Goal: Information Seeking & Learning: Learn about a topic

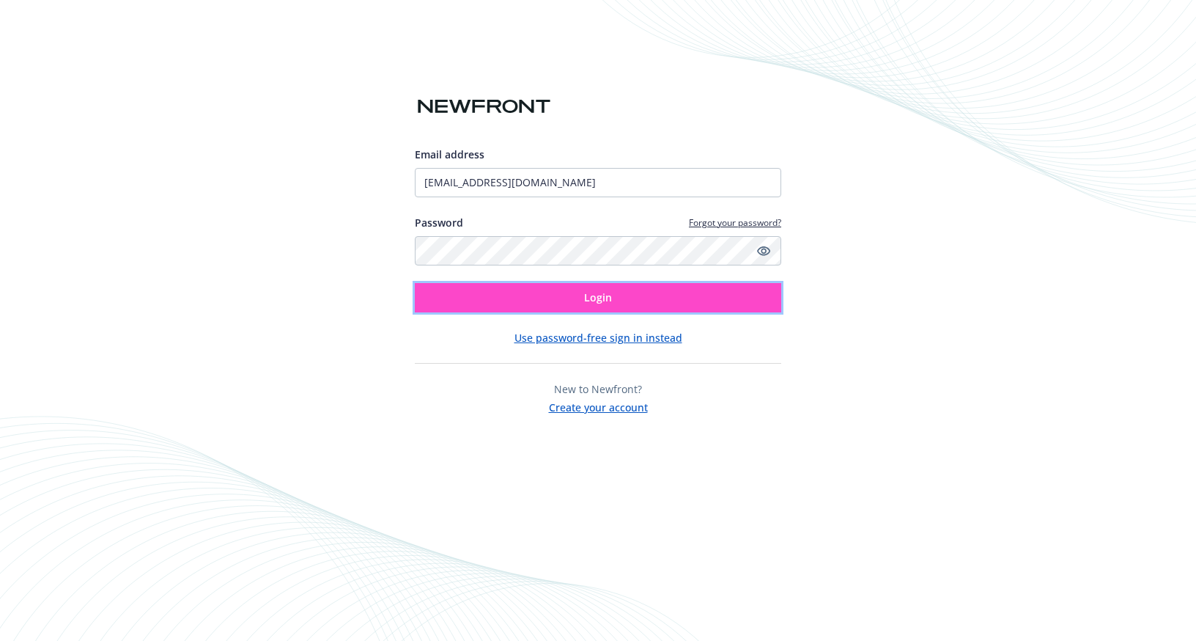
click at [643, 306] on button "Login" at bounding box center [598, 297] width 366 height 29
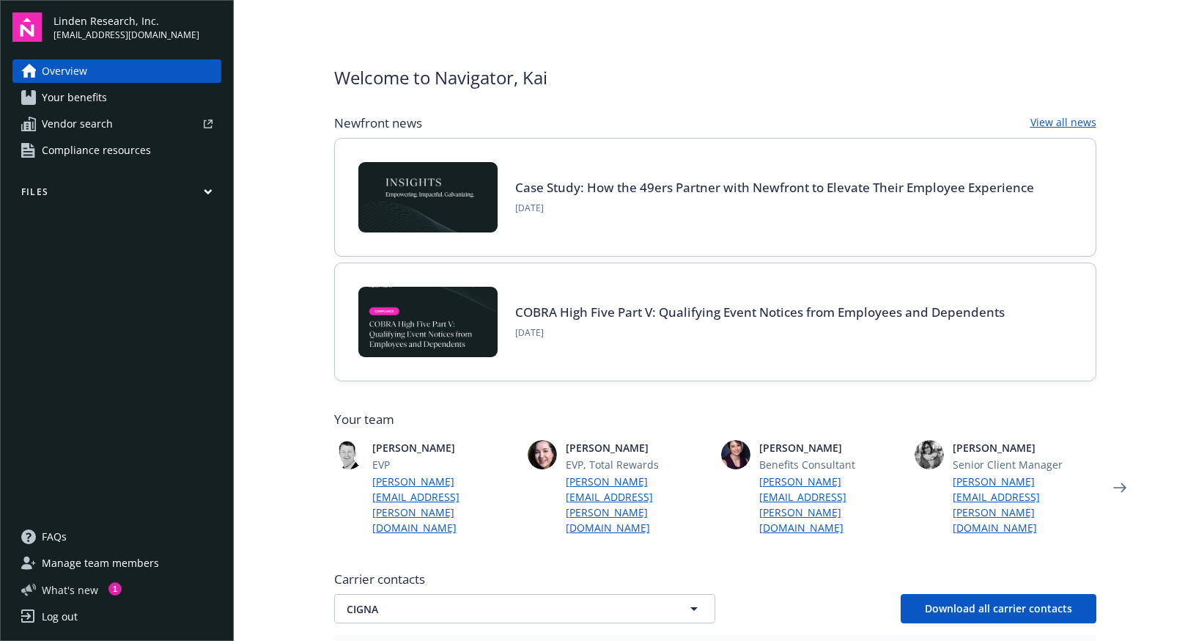
click at [92, 592] on span "What ' s new" at bounding box center [70, 589] width 56 height 15
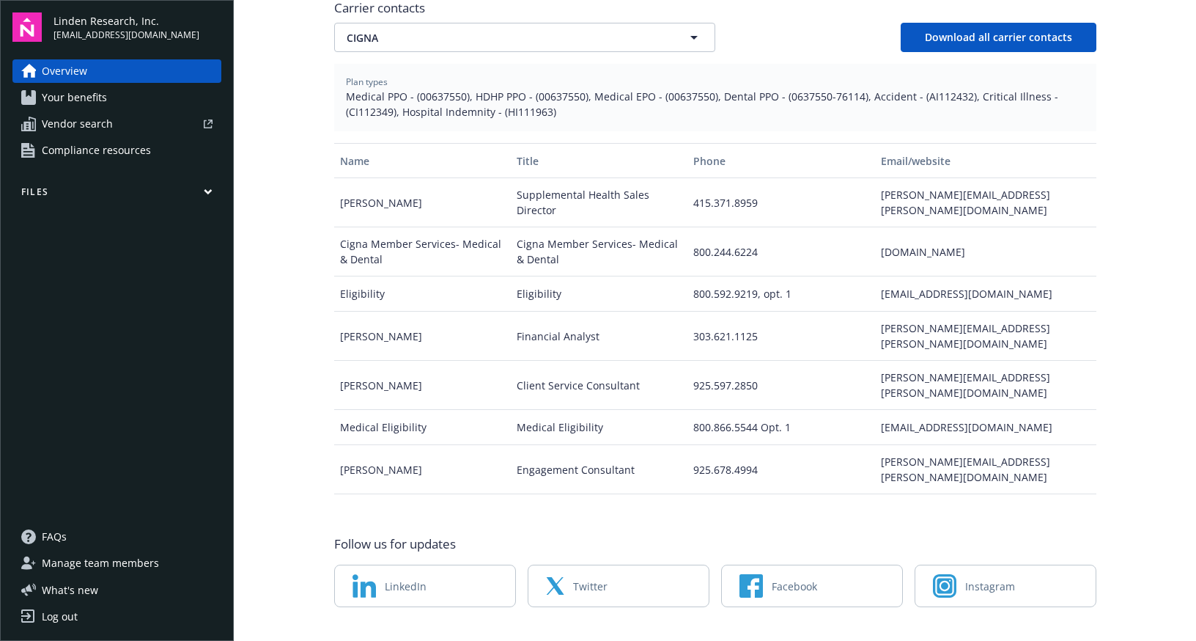
scroll to position [200, 0]
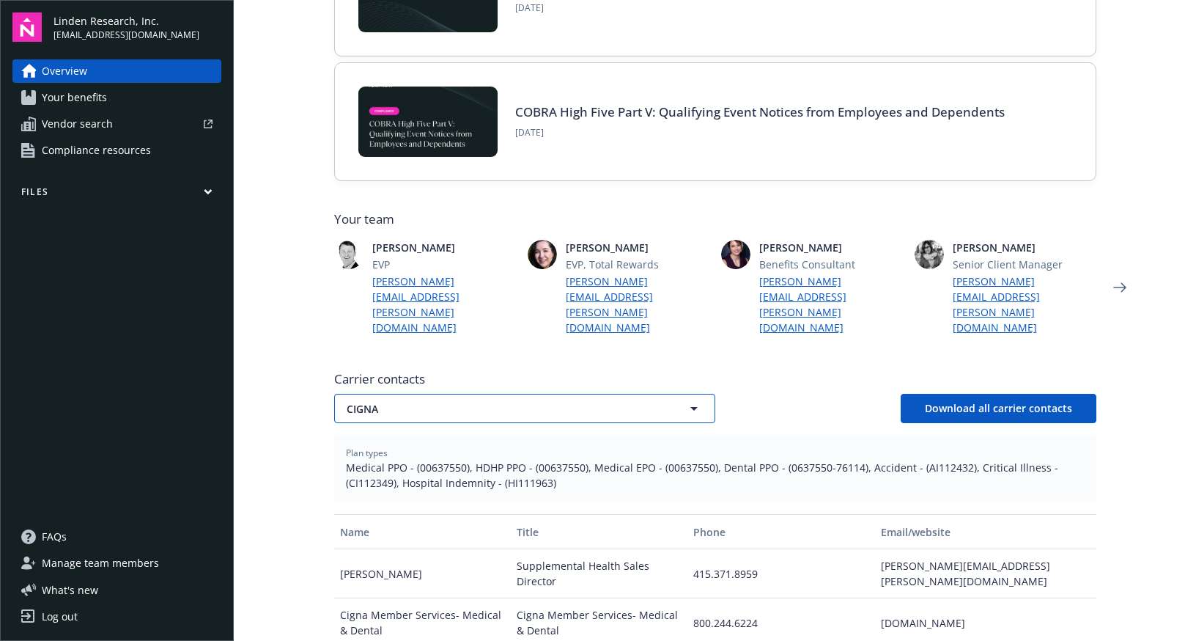
click at [685, 399] on icon "button" at bounding box center [694, 408] width 18 height 18
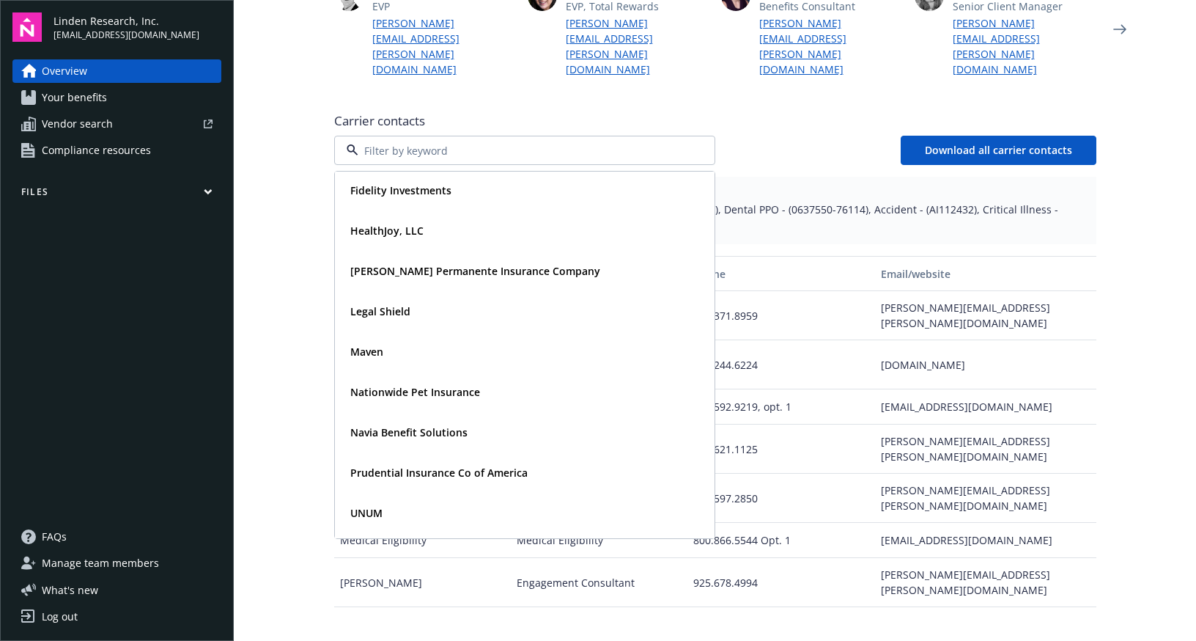
scroll to position [0, 0]
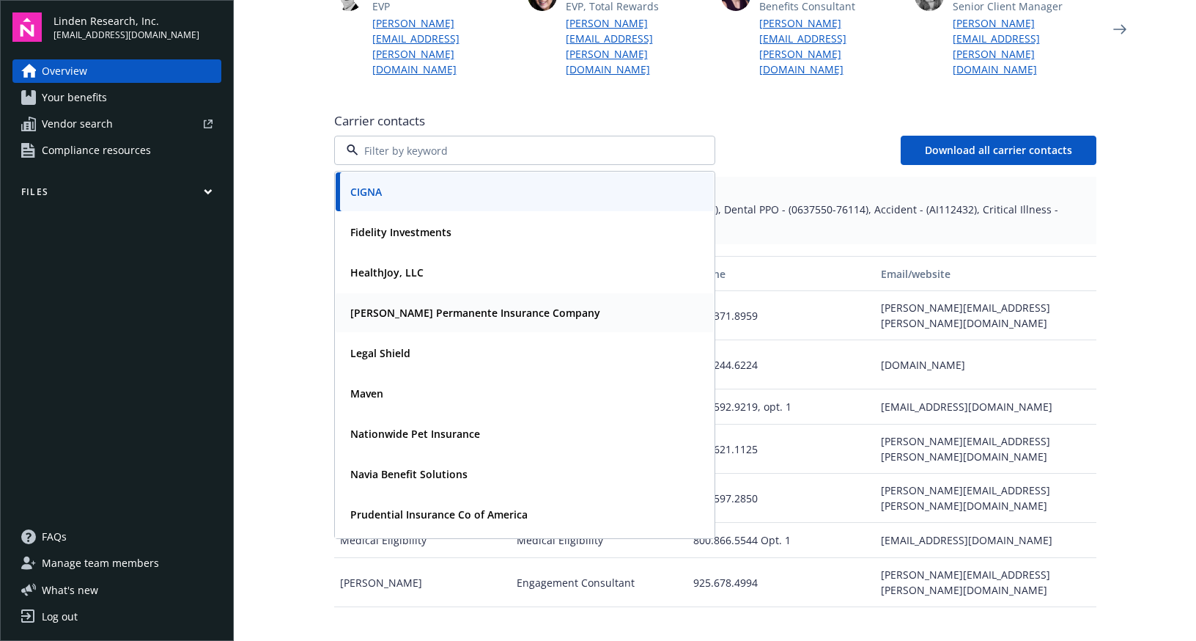
click at [410, 306] on strong "Kaiser Permanente Insurance Company" at bounding box center [475, 313] width 250 height 14
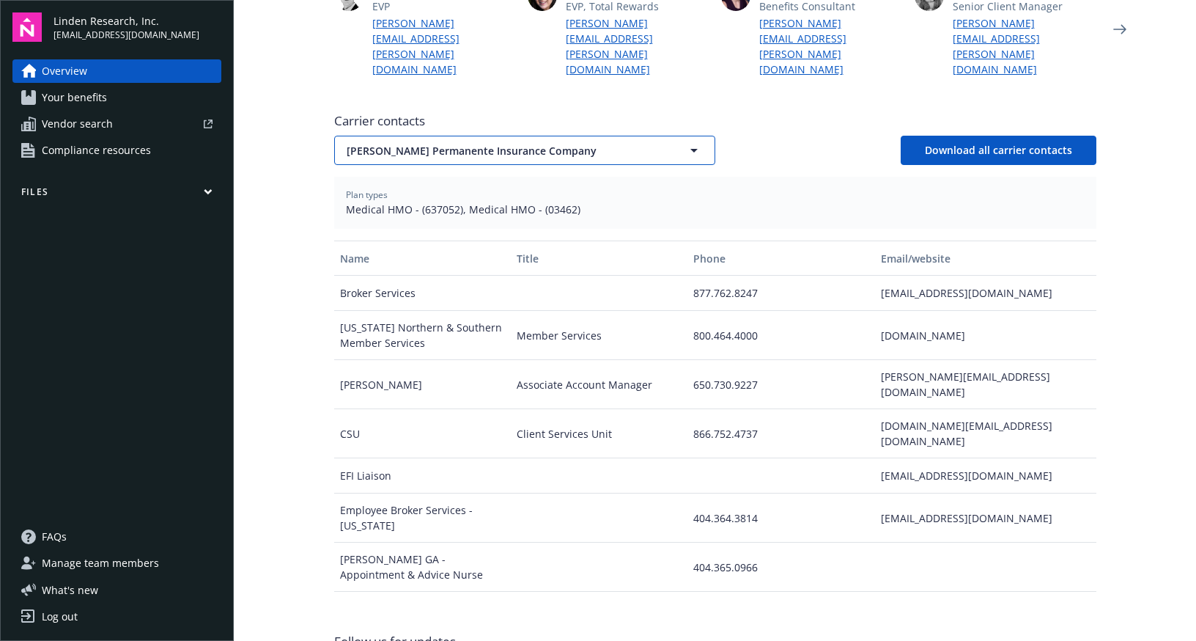
click at [686, 141] on icon "button" at bounding box center [694, 150] width 18 height 18
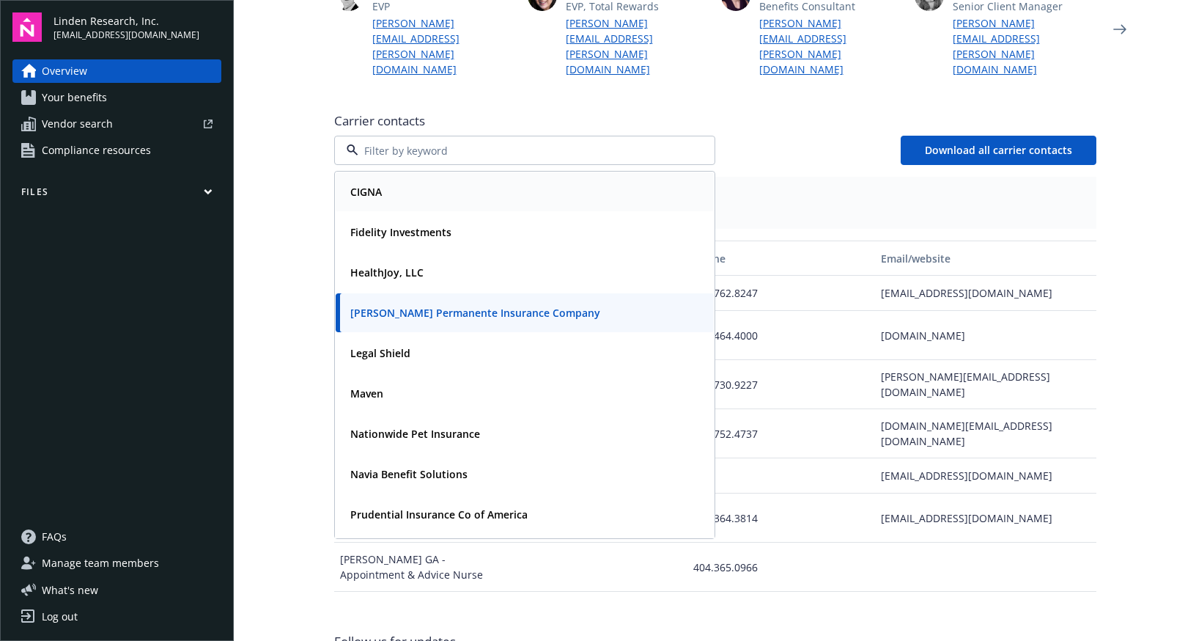
click at [427, 181] on div "CIGNA" at bounding box center [524, 191] width 361 height 21
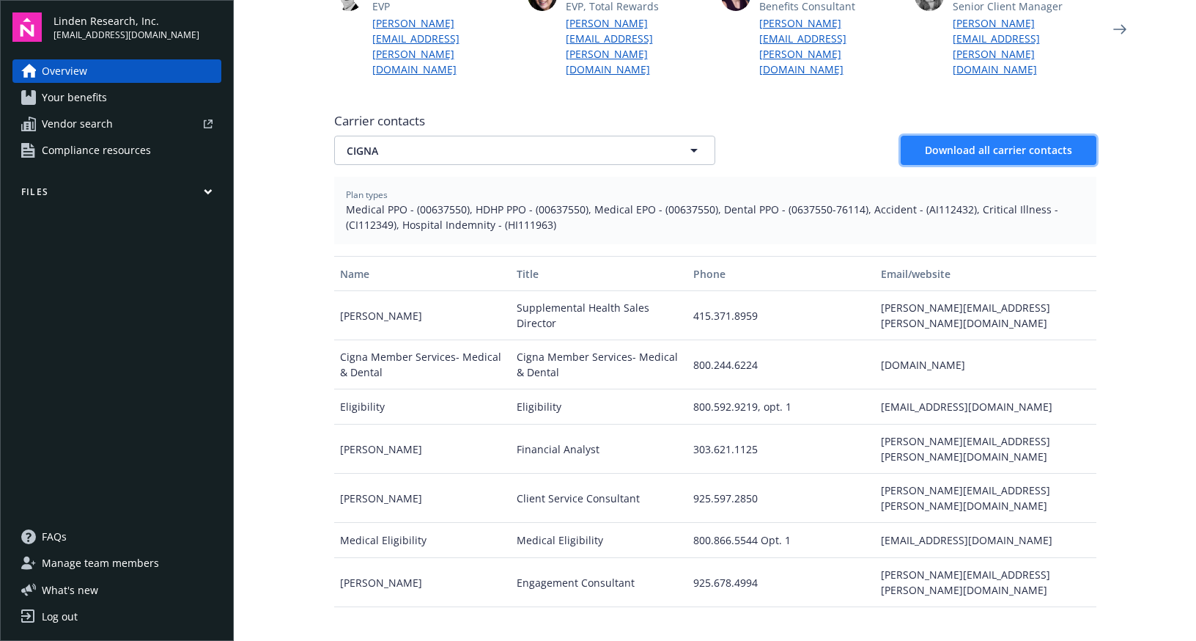
click at [997, 136] on button "Download all carrier contacts" at bounding box center [999, 150] width 196 height 29
click at [74, 86] on span "Your benefits" at bounding box center [74, 97] width 65 height 23
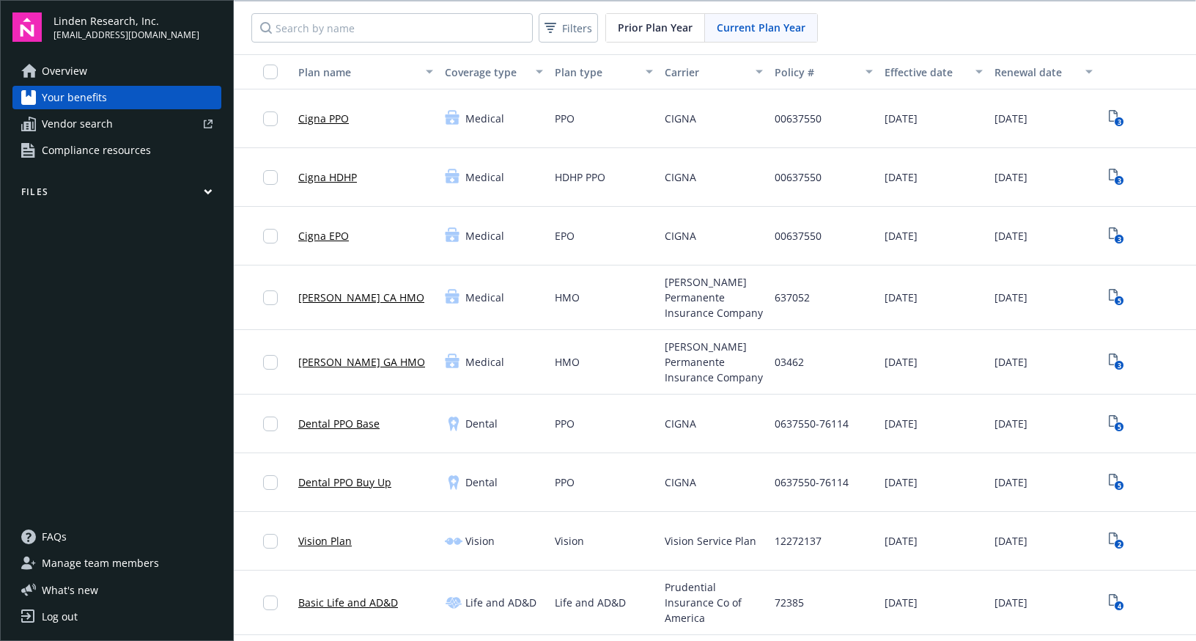
click at [328, 176] on link "Cigna HDHP" at bounding box center [327, 176] width 59 height 15
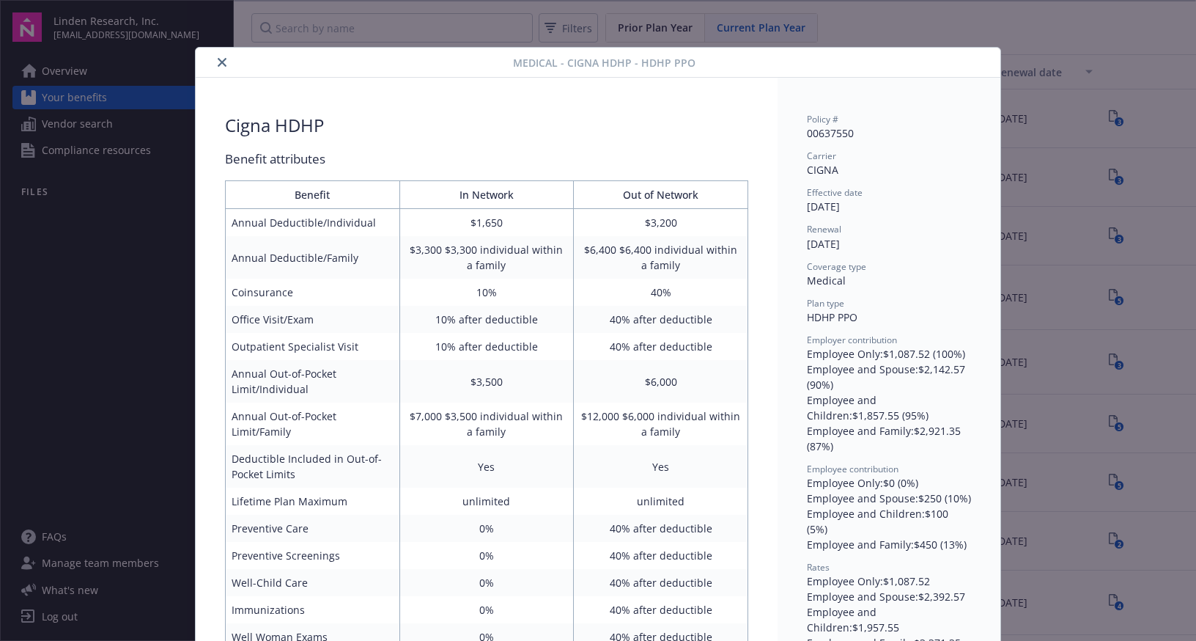
click at [930, 30] on div "Medical - Cigna HDHP - HDHP PPO Cigna HDHP Benefit attributes Benefit In Networ…" at bounding box center [598, 320] width 1196 height 641
click at [218, 59] on icon "close" at bounding box center [222, 62] width 9 height 9
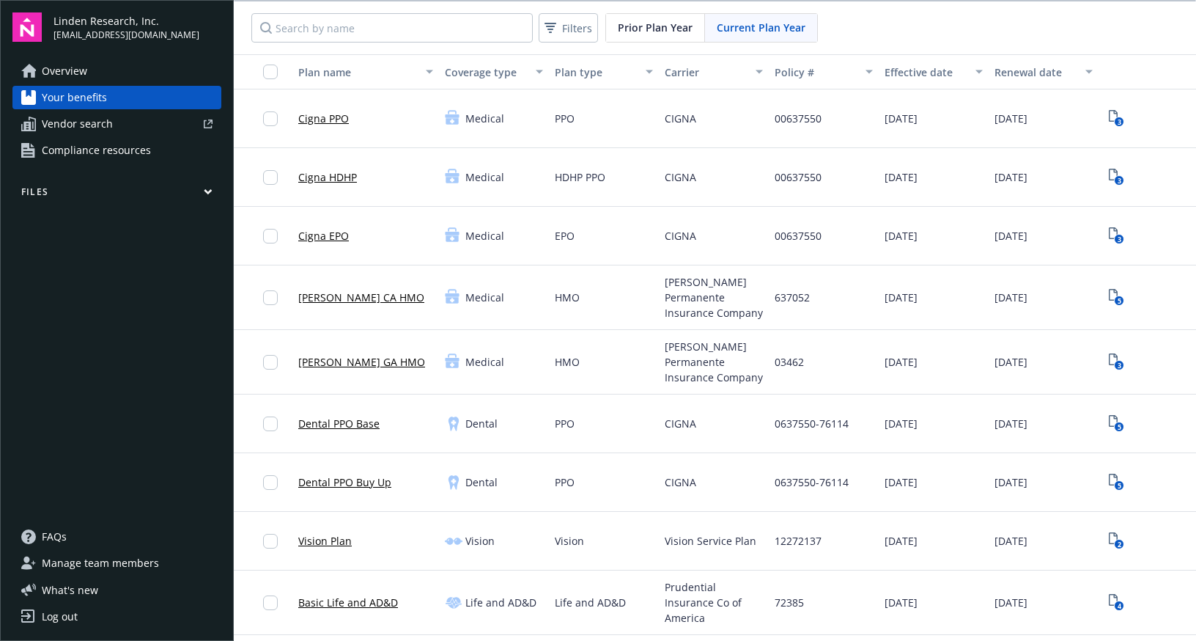
click at [322, 125] on link "Cigna PPO" at bounding box center [323, 118] width 51 height 15
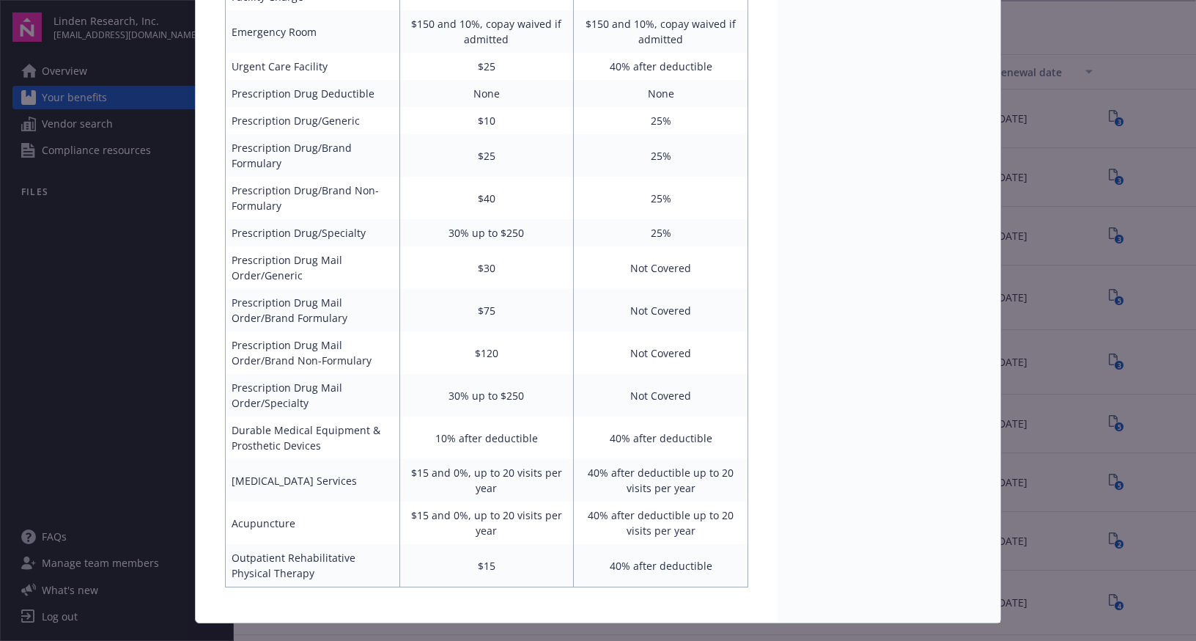
scroll to position [774, 0]
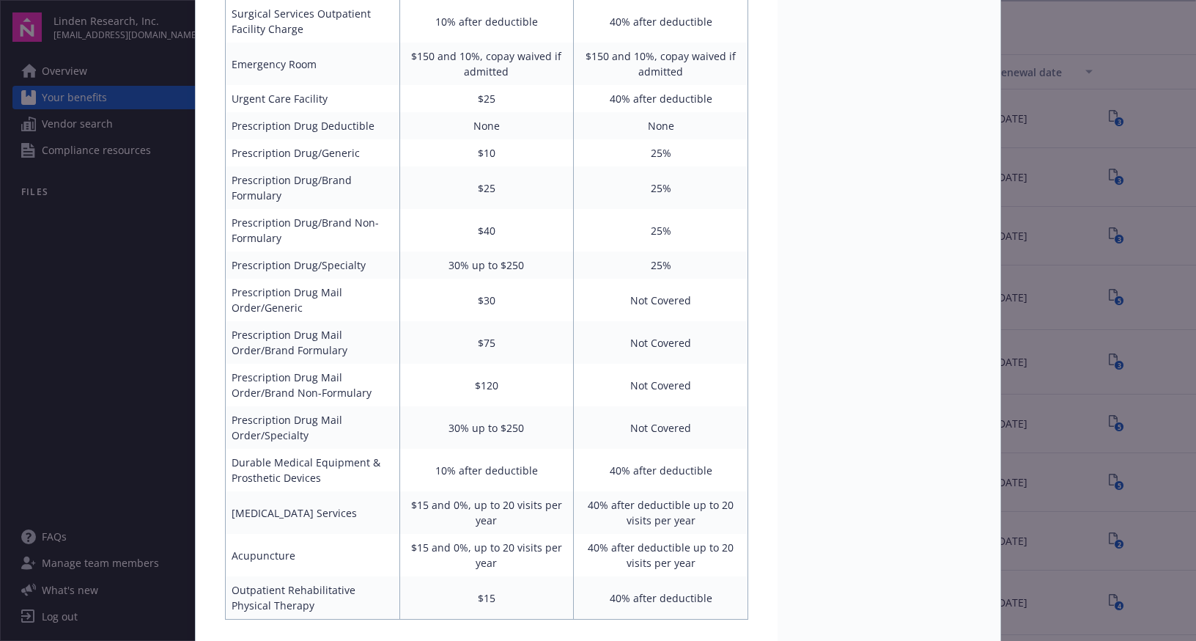
click at [1027, 18] on div "Medical - Cigna PPO - Medical PPO Cigna PPO Benefit attributes Benefit In Netwo…" at bounding box center [598, 320] width 1196 height 641
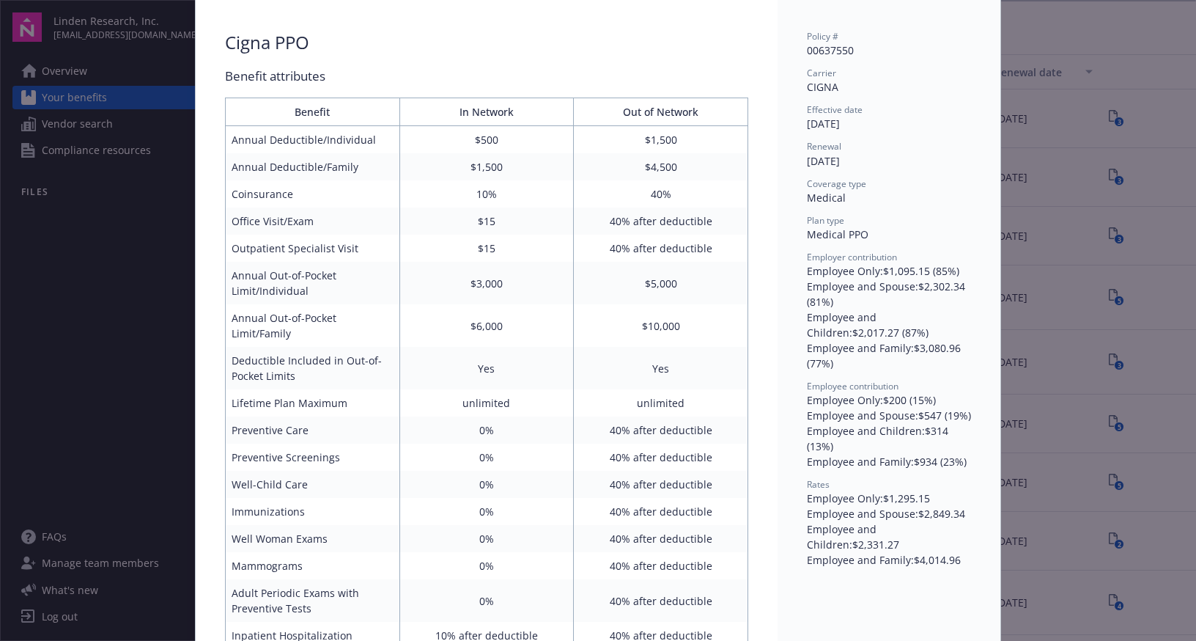
scroll to position [0, 0]
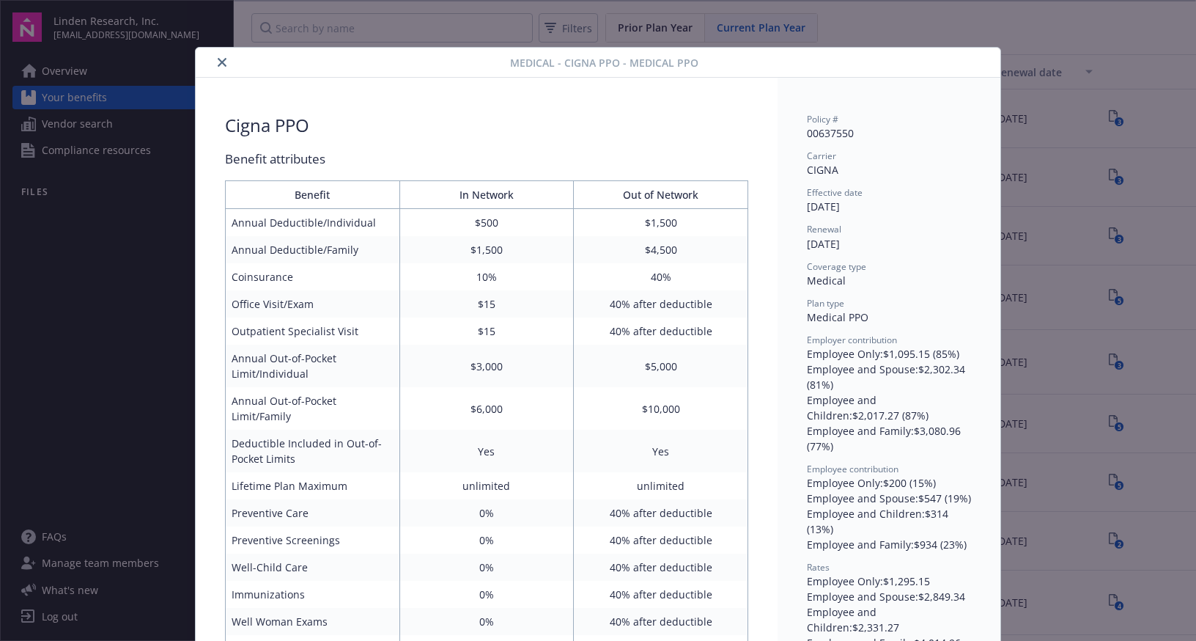
click at [218, 62] on icon "close" at bounding box center [222, 62] width 9 height 9
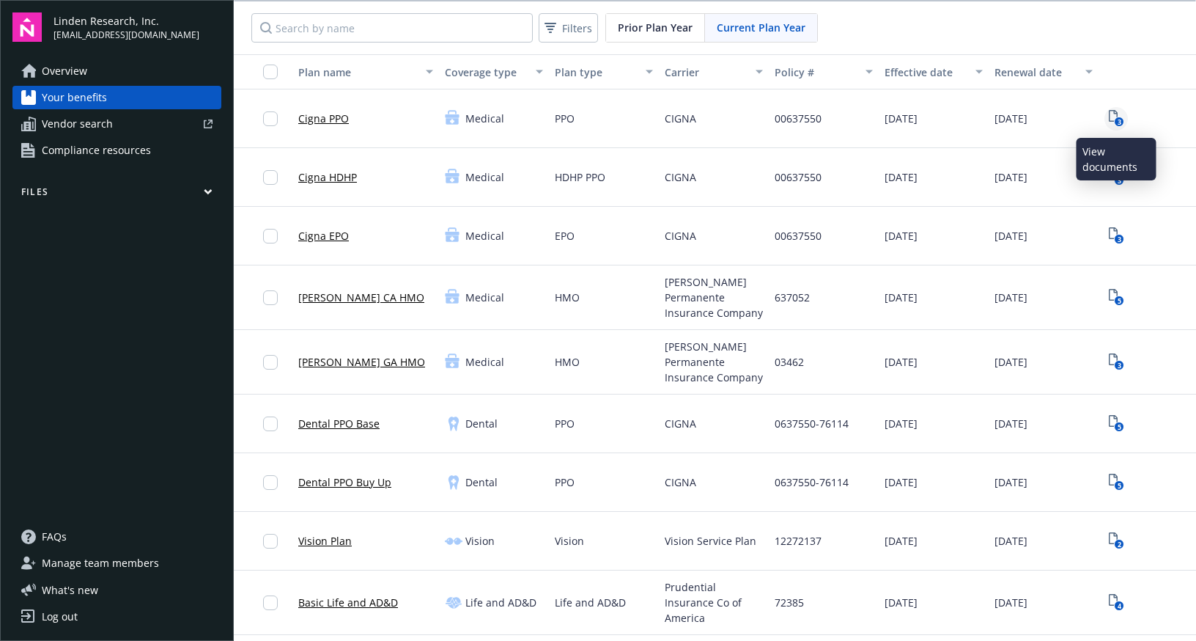
click at [1120, 117] on text "3" at bounding box center [1119, 122] width 4 height 10
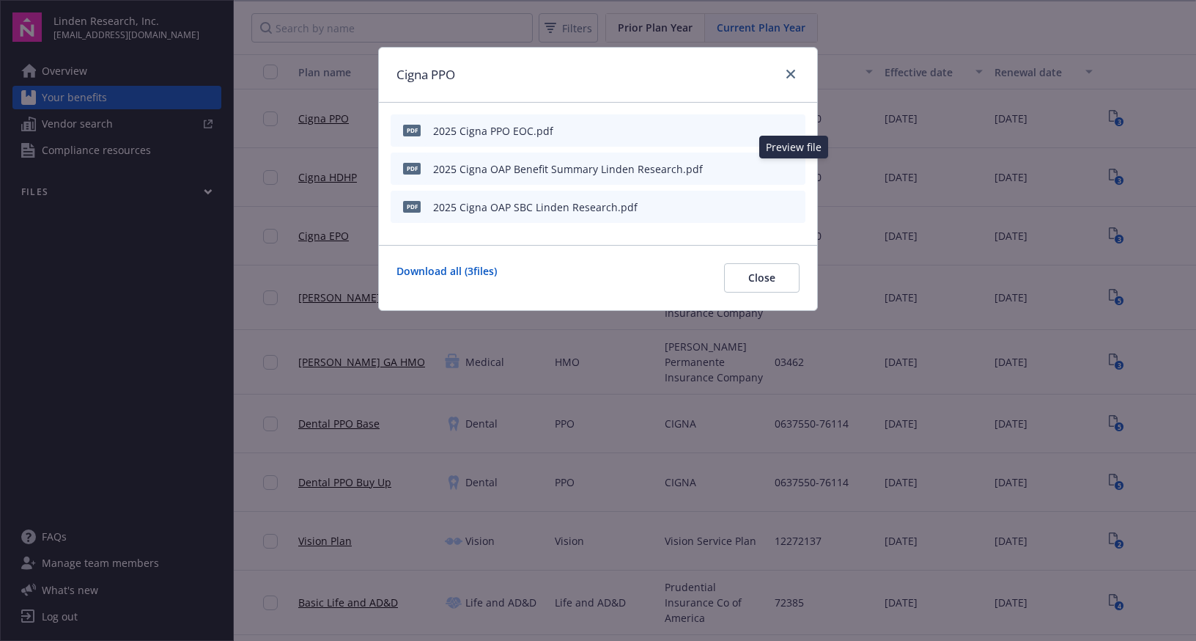
click at [797, 163] on icon "preview file" at bounding box center [791, 168] width 13 height 10
click at [792, 210] on icon "preview file" at bounding box center [791, 206] width 13 height 10
click at [793, 75] on icon "close" at bounding box center [790, 74] width 9 height 9
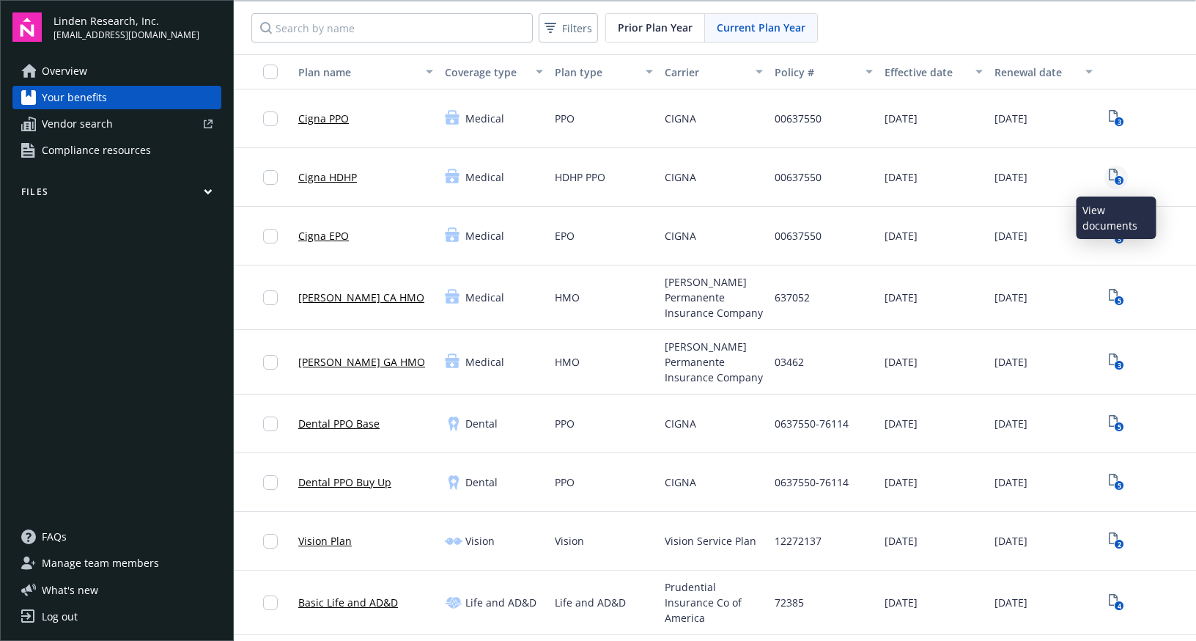
click at [1120, 171] on icon "3" at bounding box center [1116, 177] width 15 height 17
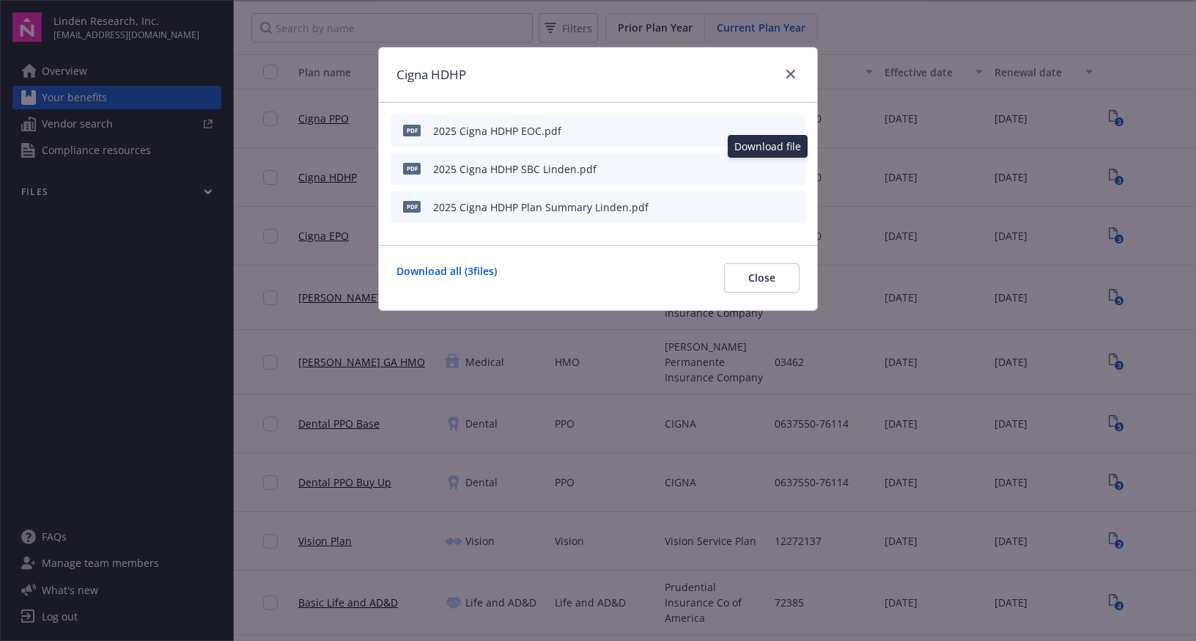
click at [771, 169] on icon "download file" at bounding box center [768, 168] width 12 height 12
click at [767, 206] on icon "download file" at bounding box center [768, 204] width 10 height 9
click at [793, 133] on icon "preview file" at bounding box center [791, 130] width 13 height 10
click at [797, 79] on link "close" at bounding box center [791, 74] width 18 height 18
